Goal: Information Seeking & Learning: Learn about a topic

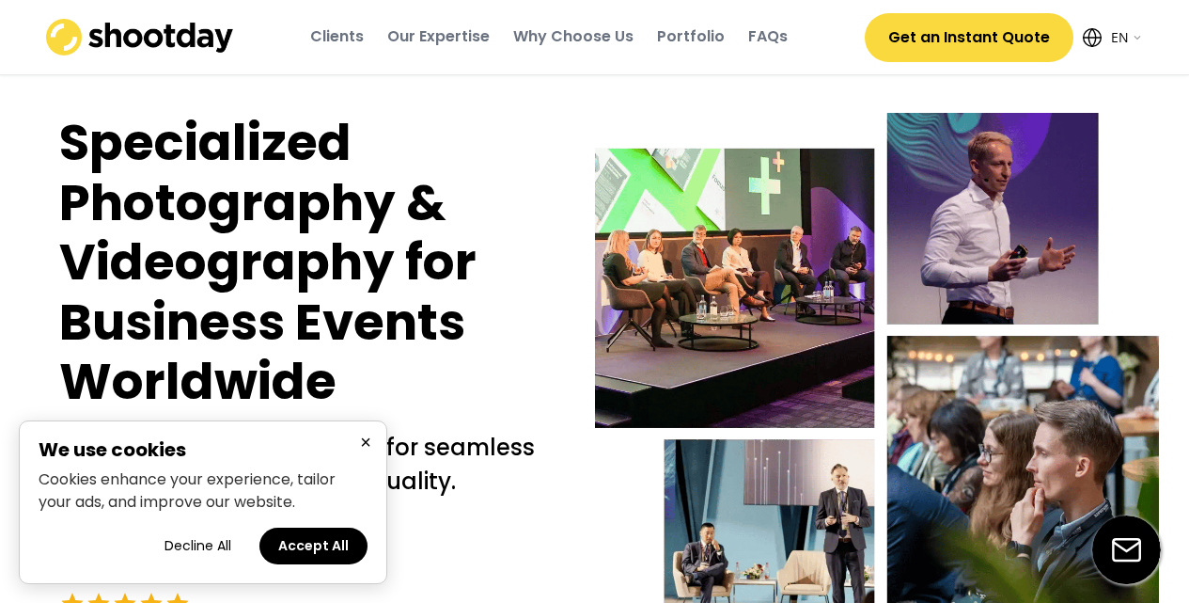
select select ""en""
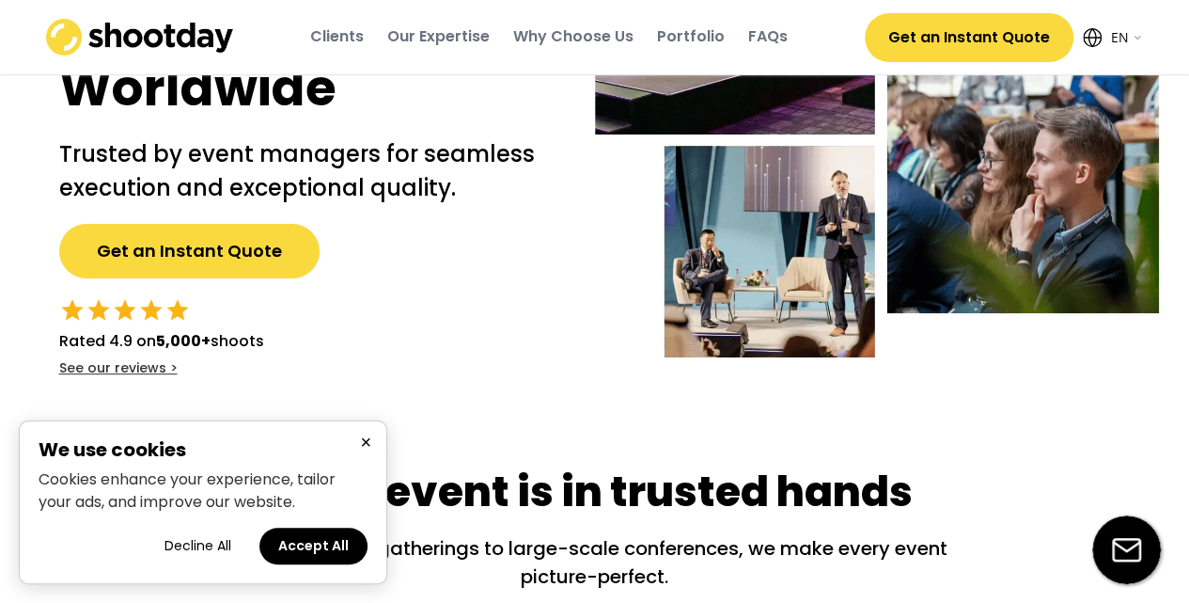
scroll to position [294, 0]
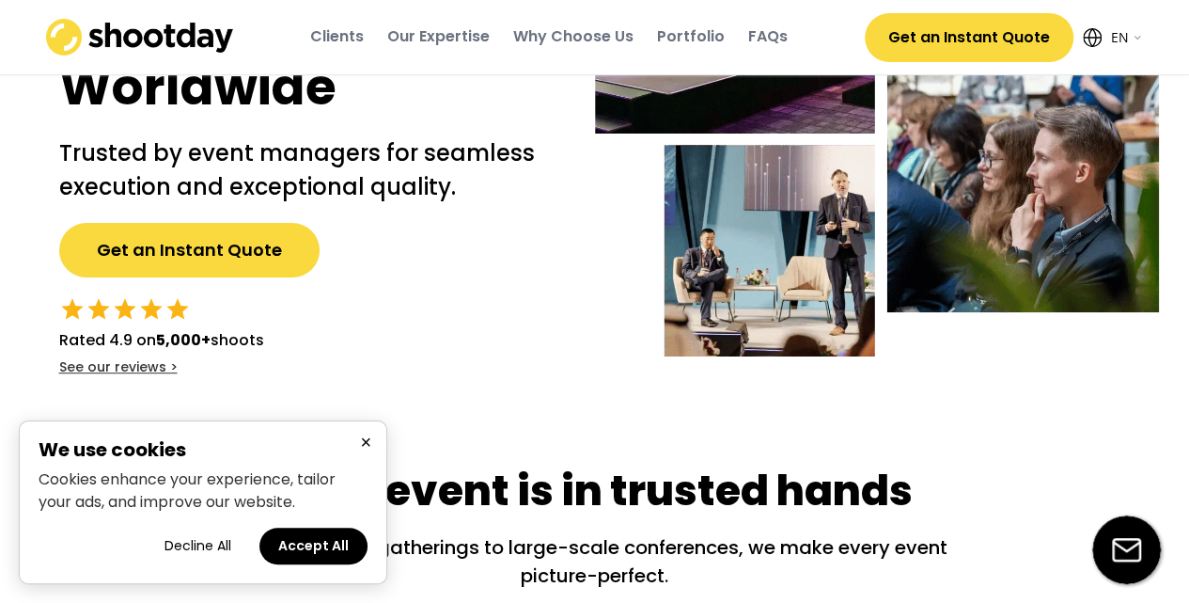
click at [310, 545] on button "Accept All" at bounding box center [314, 546] width 108 height 37
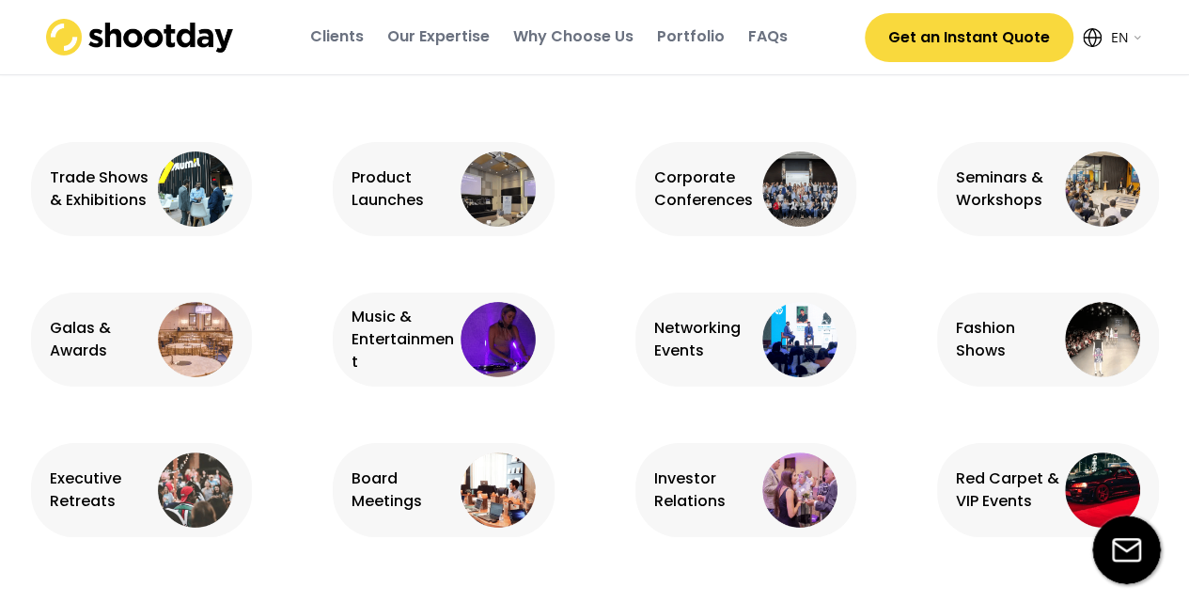
scroll to position [1271, 0]
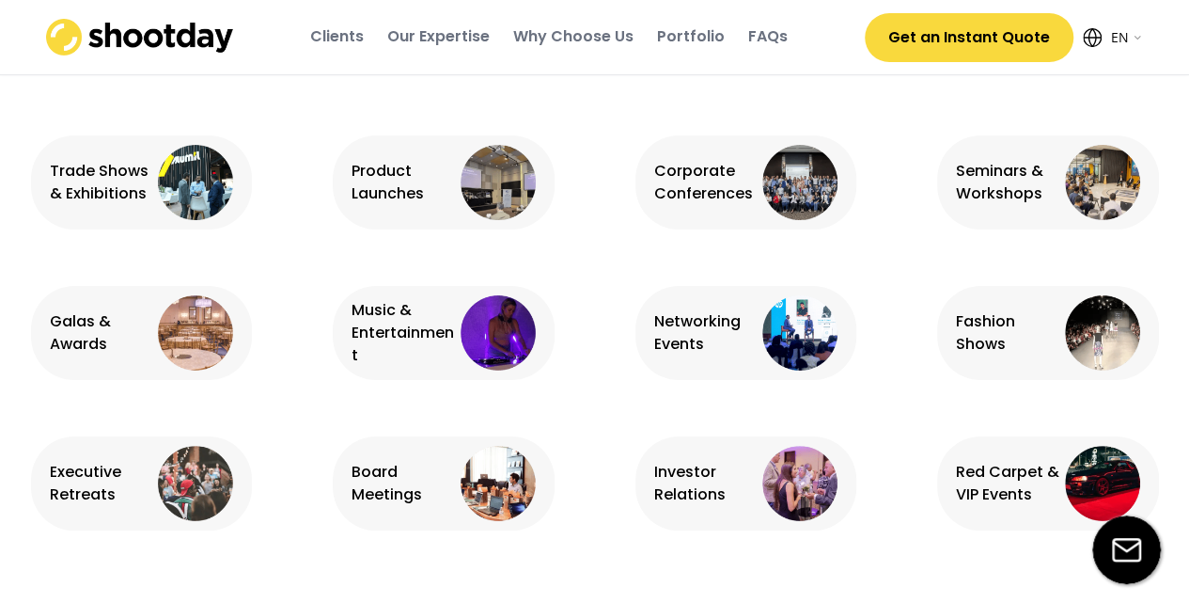
click at [993, 480] on div "Red Carpet & VIP Events" at bounding box center [1008, 483] width 104 height 45
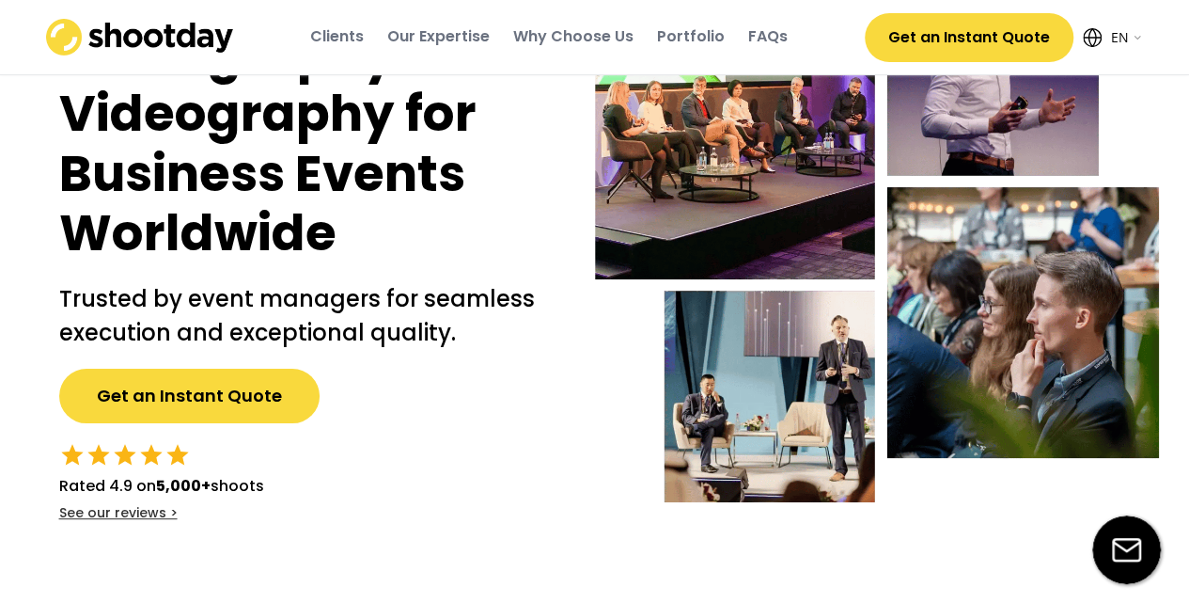
scroll to position [110, 0]
